Goal: Information Seeking & Learning: Check status

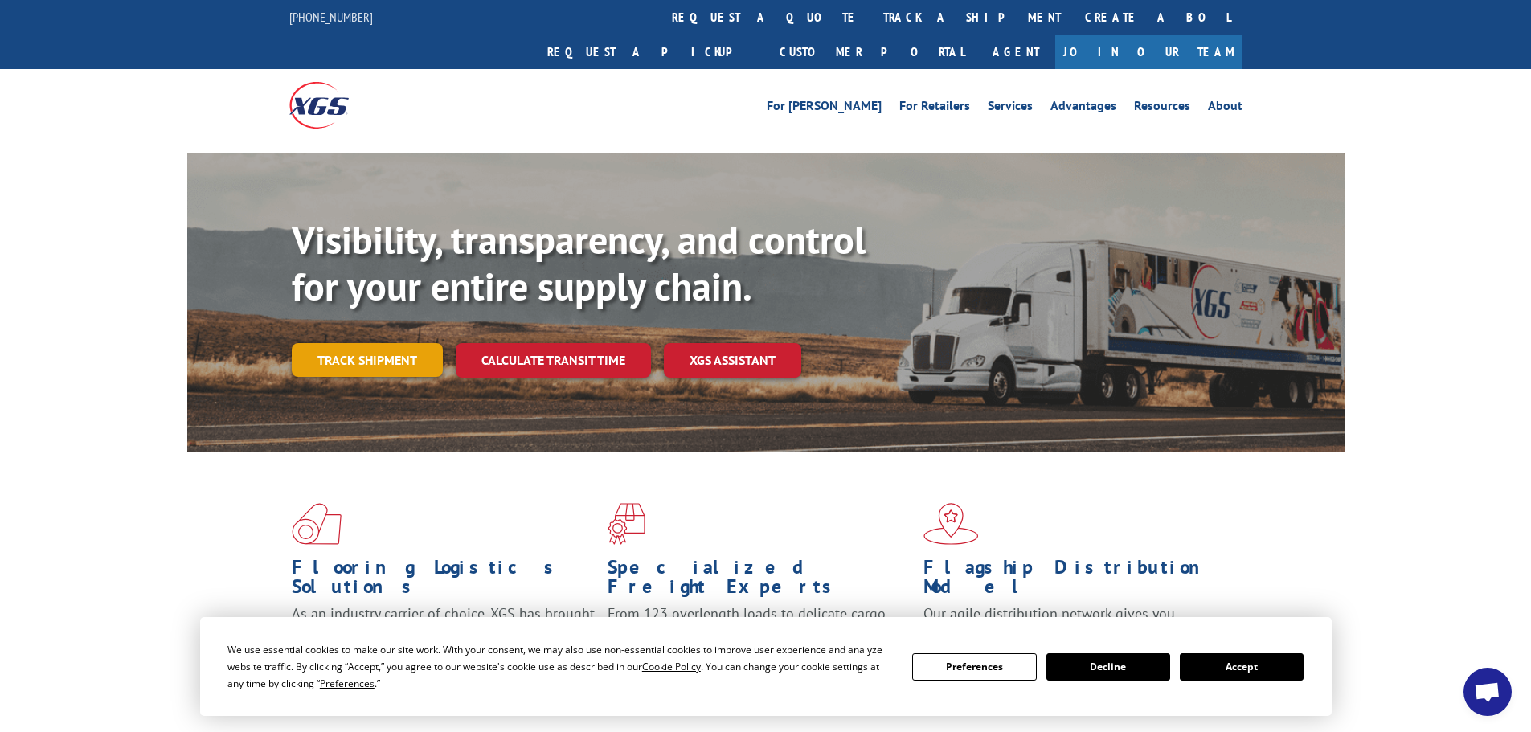
click at [358, 343] on link "Track shipment" at bounding box center [367, 360] width 151 height 34
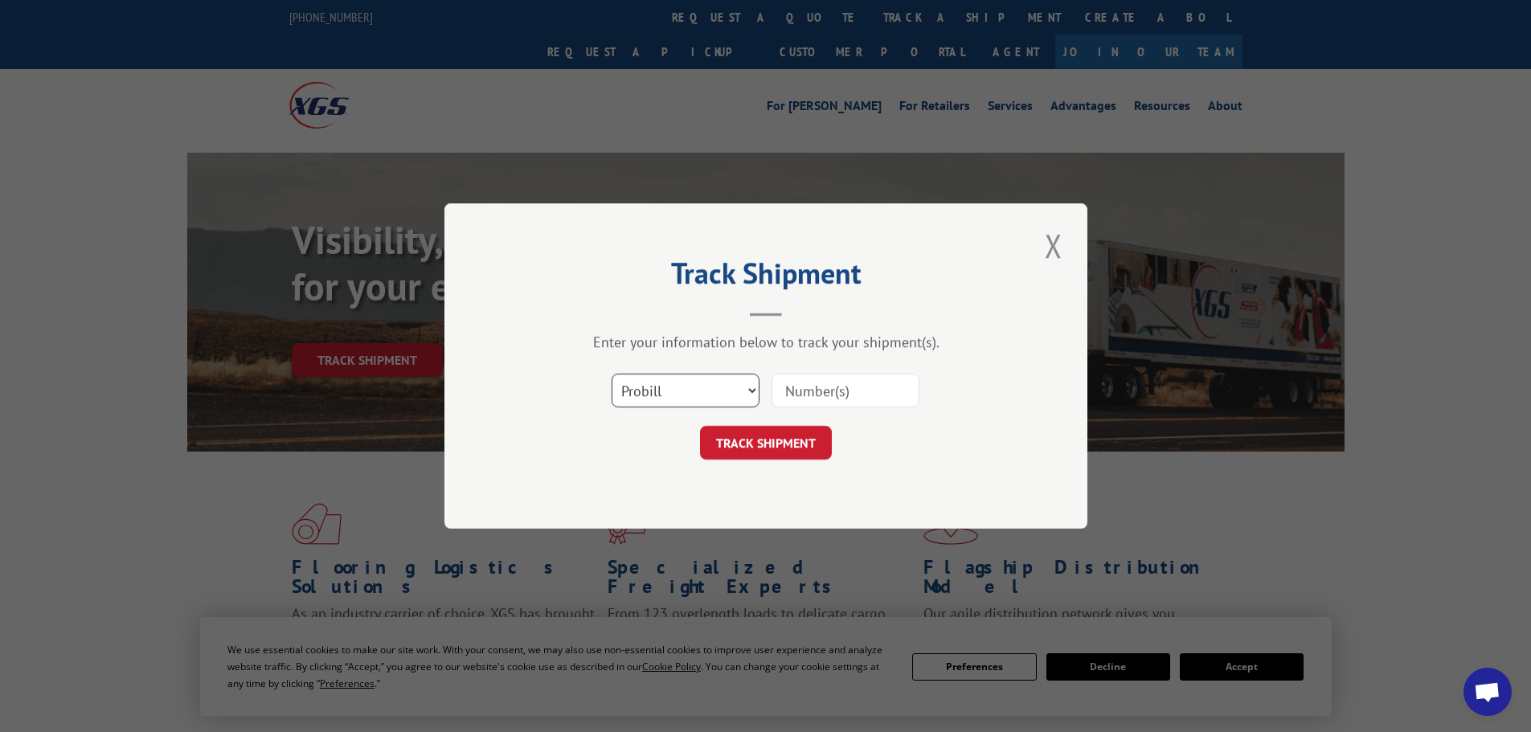
drag, startPoint x: 687, startPoint y: 393, endPoint x: 689, endPoint y: 407, distance: 13.8
click at [687, 393] on select "Select category... Probill BOL PO" at bounding box center [686, 391] width 148 height 34
select select "po"
click at [612, 374] on select "Select category... Probill BOL PO" at bounding box center [686, 391] width 148 height 34
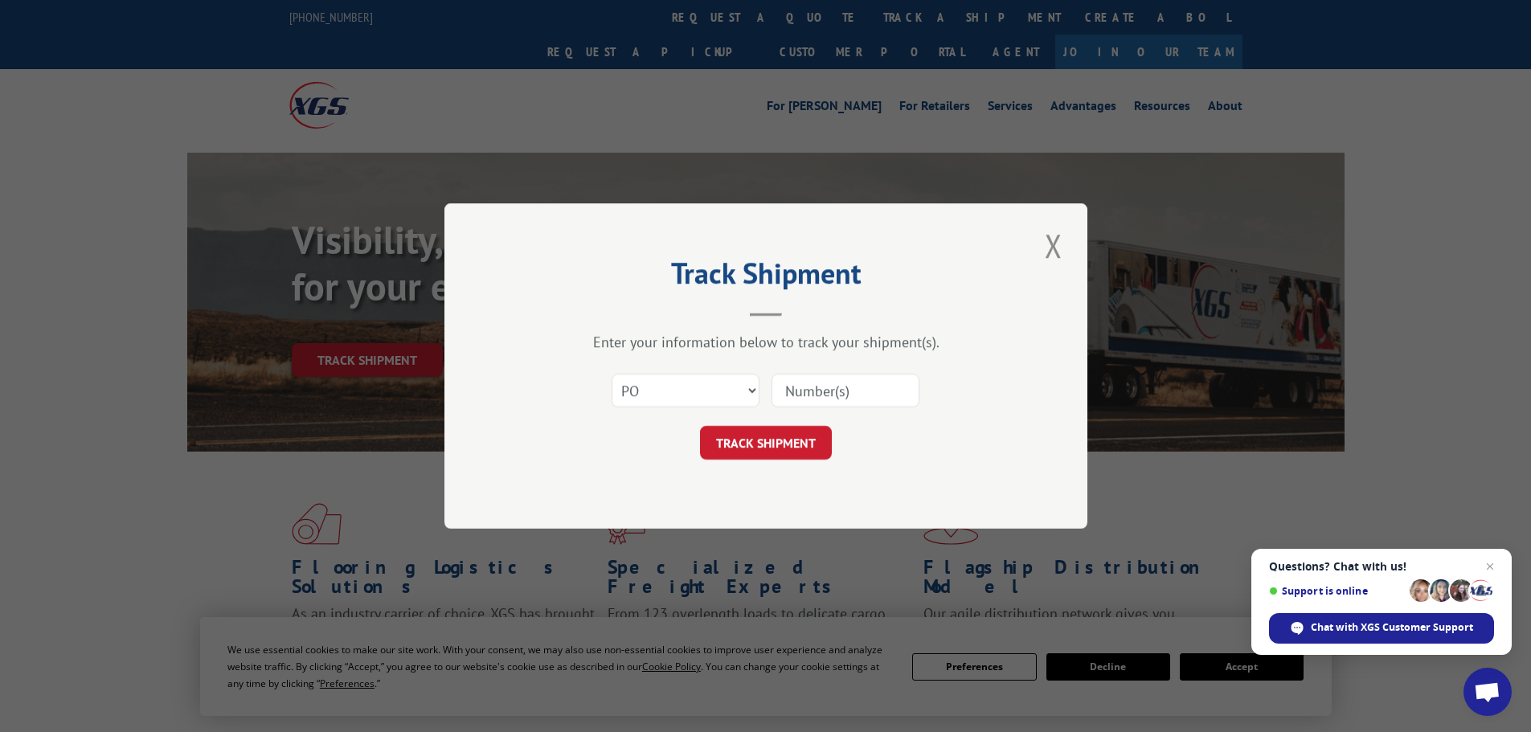
click at [821, 396] on input at bounding box center [846, 391] width 148 height 34
paste input "81503991"
type input "81503991"
click at [753, 458] on button "TRACK SHIPMENT" at bounding box center [766, 443] width 132 height 34
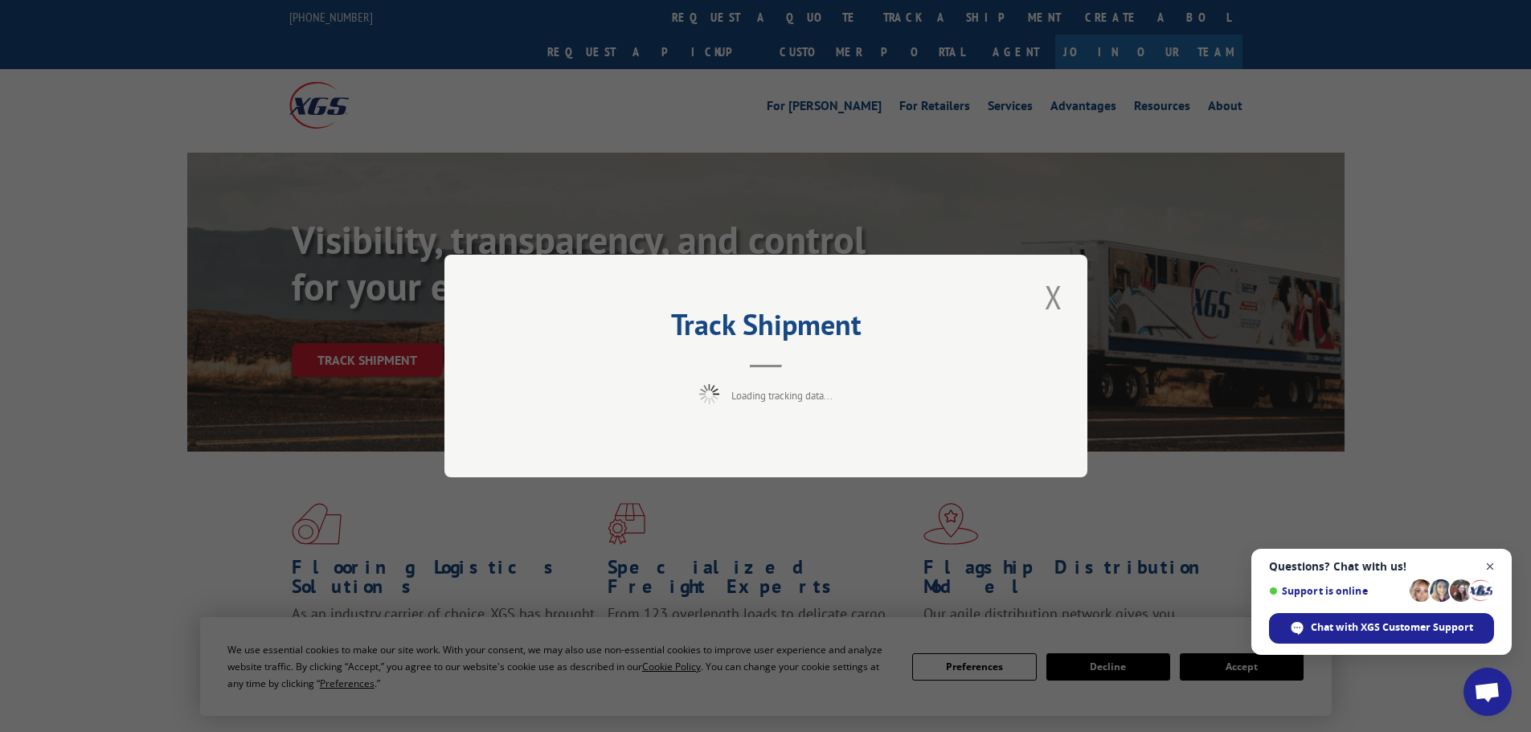
click at [1496, 569] on span "Open chat" at bounding box center [1490, 567] width 20 height 20
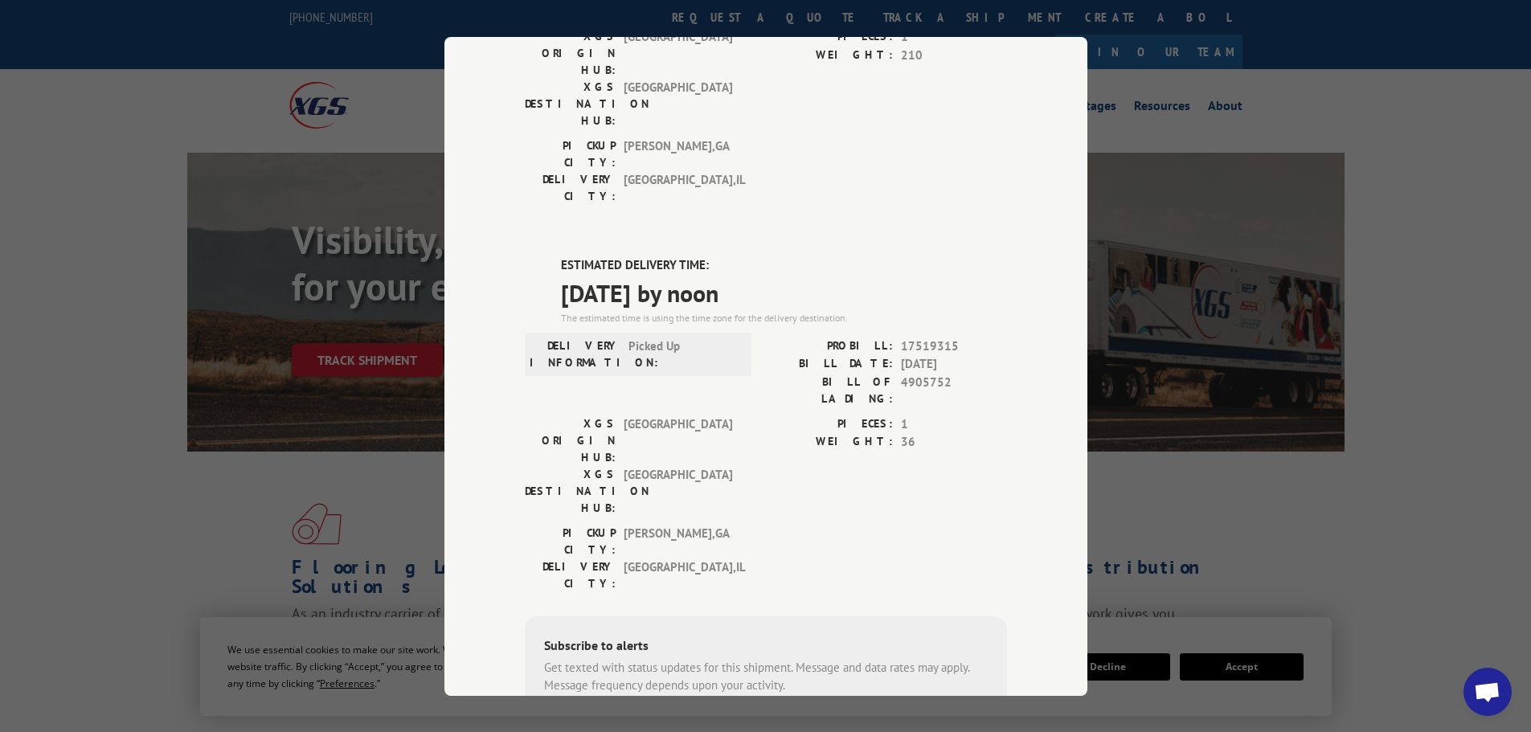
scroll to position [268, 0]
